Goal: Navigation & Orientation: Find specific page/section

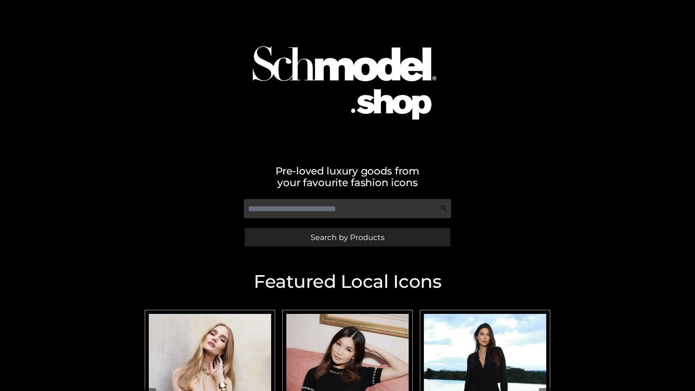
click at [347, 237] on span "Search by Products" at bounding box center [348, 237] width 74 height 8
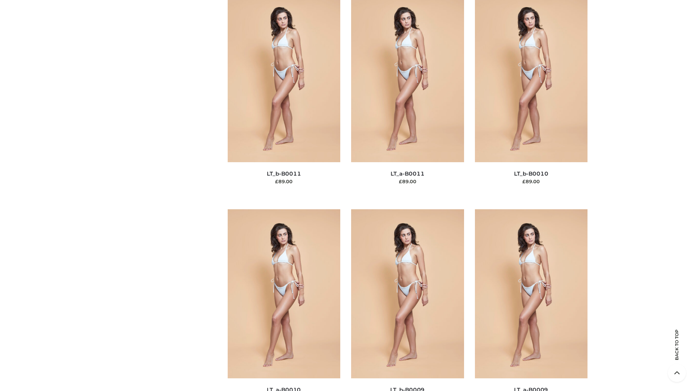
scroll to position [3250, 0]
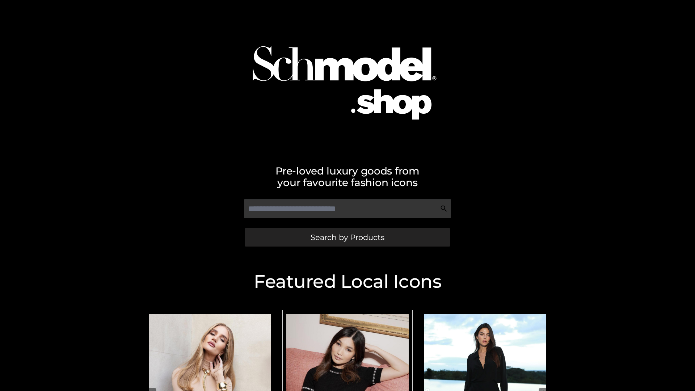
click at [347, 237] on span "Search by Products" at bounding box center [348, 237] width 74 height 8
